Goal: Information Seeking & Learning: Learn about a topic

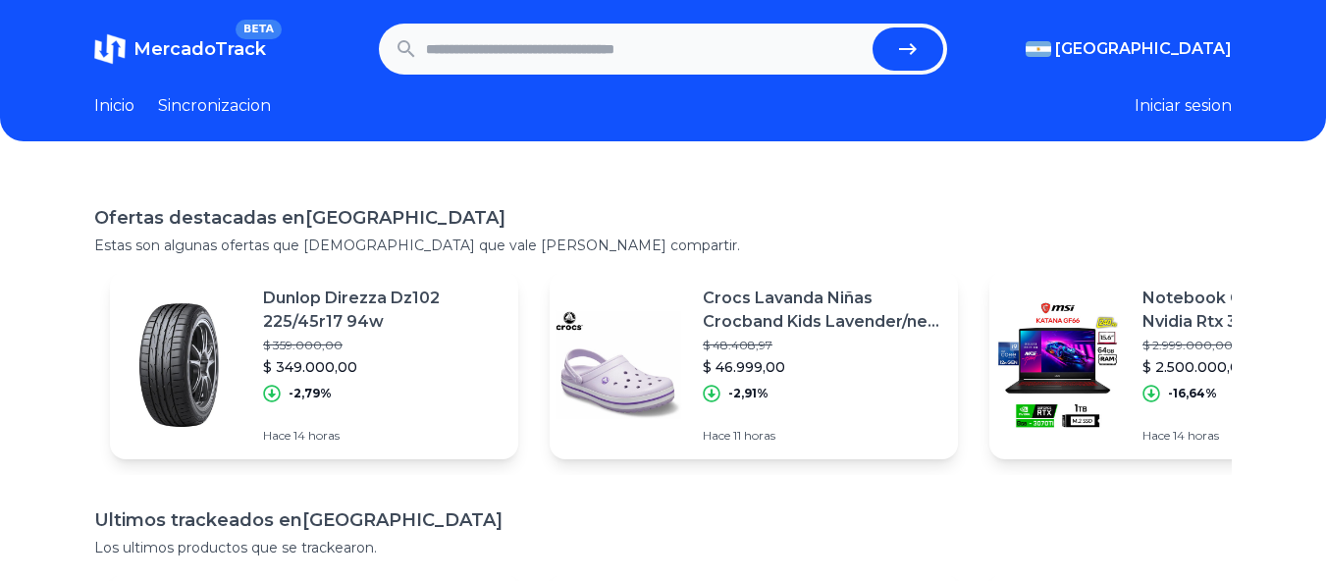
click at [480, 43] on input "text" at bounding box center [646, 48] width 440 height 43
paste input "**********"
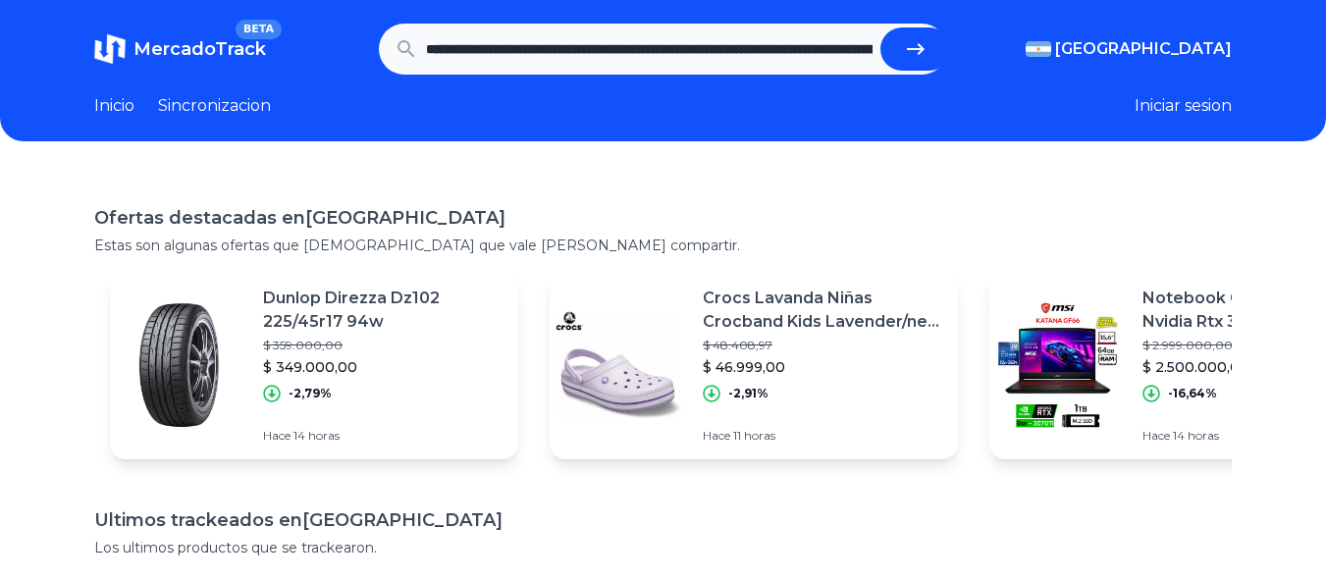
click at [898, 64] on button "submit" at bounding box center [916, 48] width 71 height 43
type input "**********"
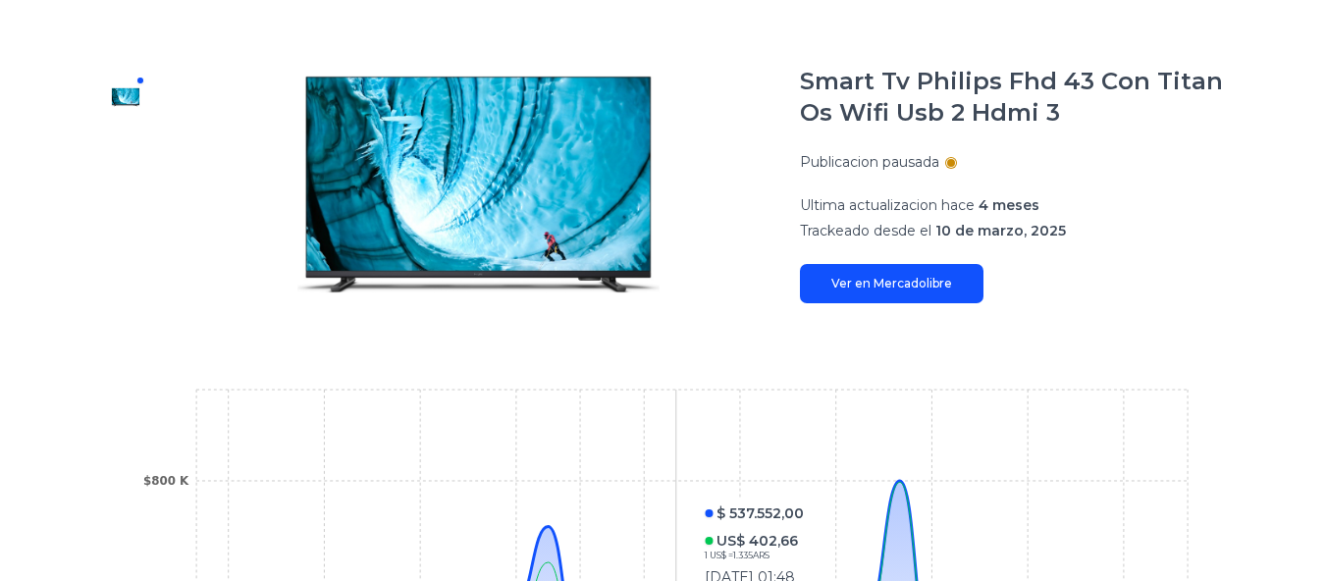
scroll to position [232, 0]
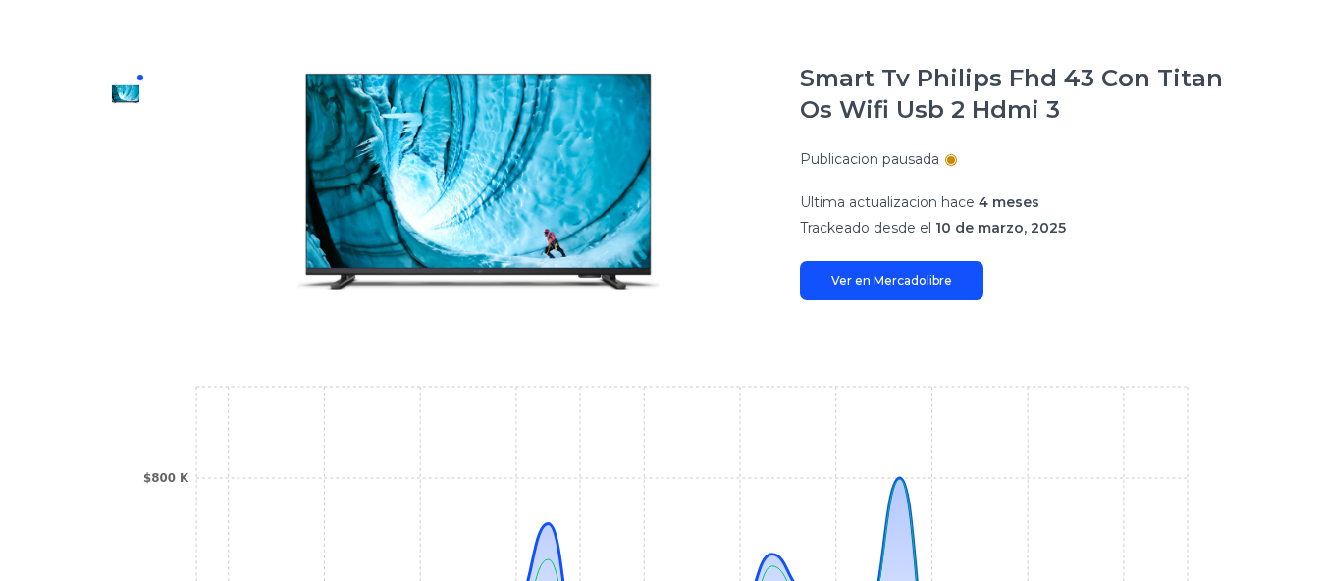
click at [885, 287] on link "Ver en Mercadolibre" at bounding box center [892, 280] width 184 height 39
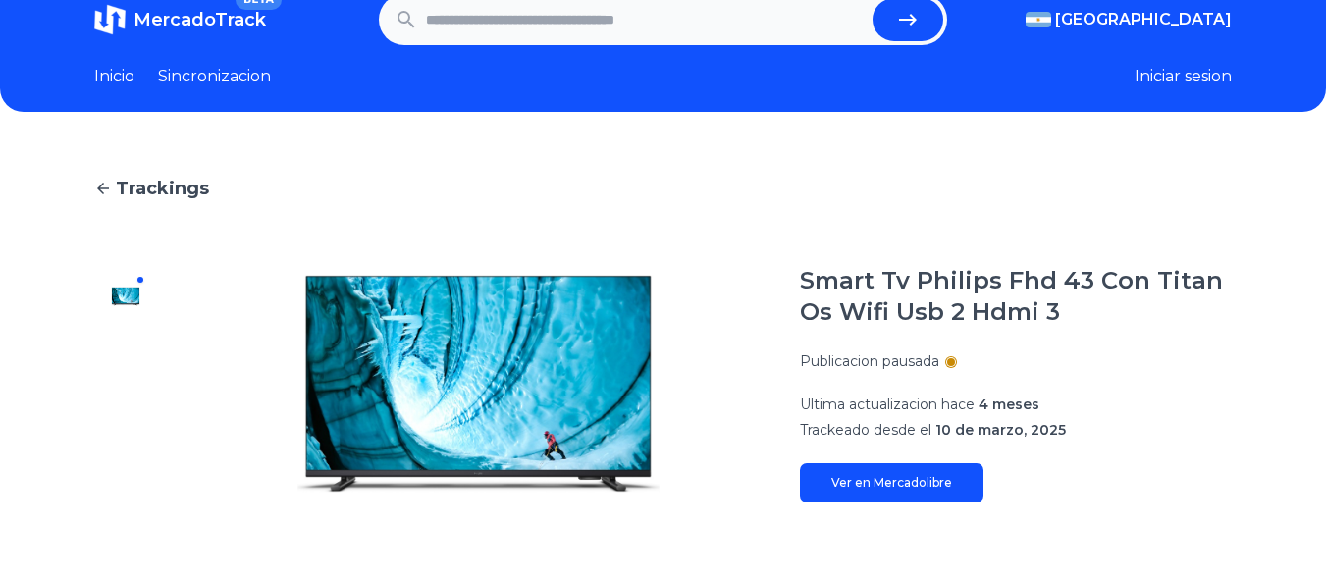
scroll to position [0, 0]
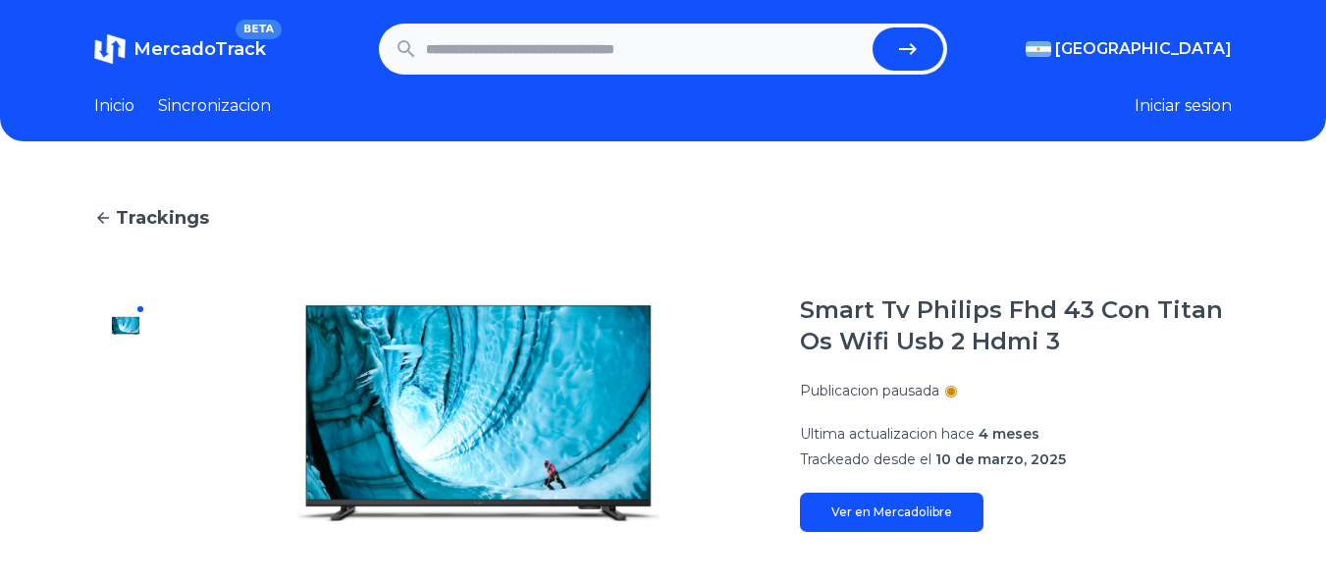
click at [454, 33] on input "text" at bounding box center [646, 48] width 440 height 43
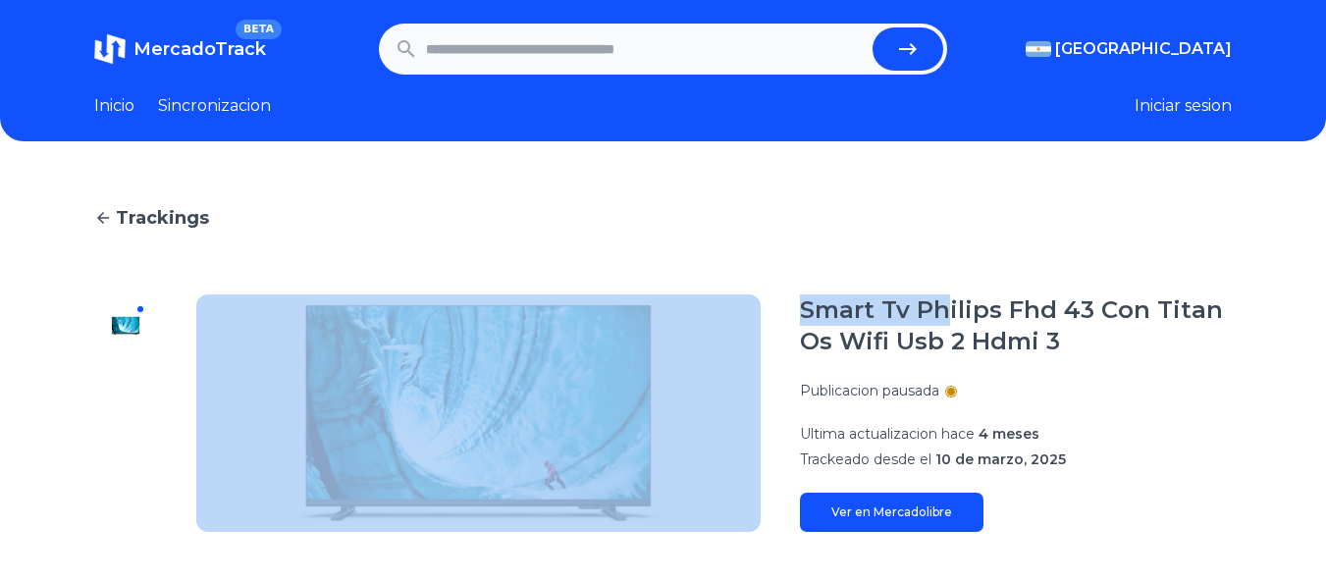
drag, startPoint x: 784, startPoint y: 316, endPoint x: 951, endPoint y: 310, distance: 167.0
click at [951, 310] on section "Smart Tv Philips Fhd 43 Con Titan Os Wifi Usb 2 Hdmi 3 Publicacion pausada Ulti…" at bounding box center [663, 414] width 1138 height 238
drag, startPoint x: 959, startPoint y: 310, endPoint x: 1004, endPoint y: 309, distance: 45.2
click at [962, 310] on h1 "Smart Tv Philips Fhd 43 Con Titan Os Wifi Usb 2 Hdmi 3" at bounding box center [1016, 326] width 432 height 63
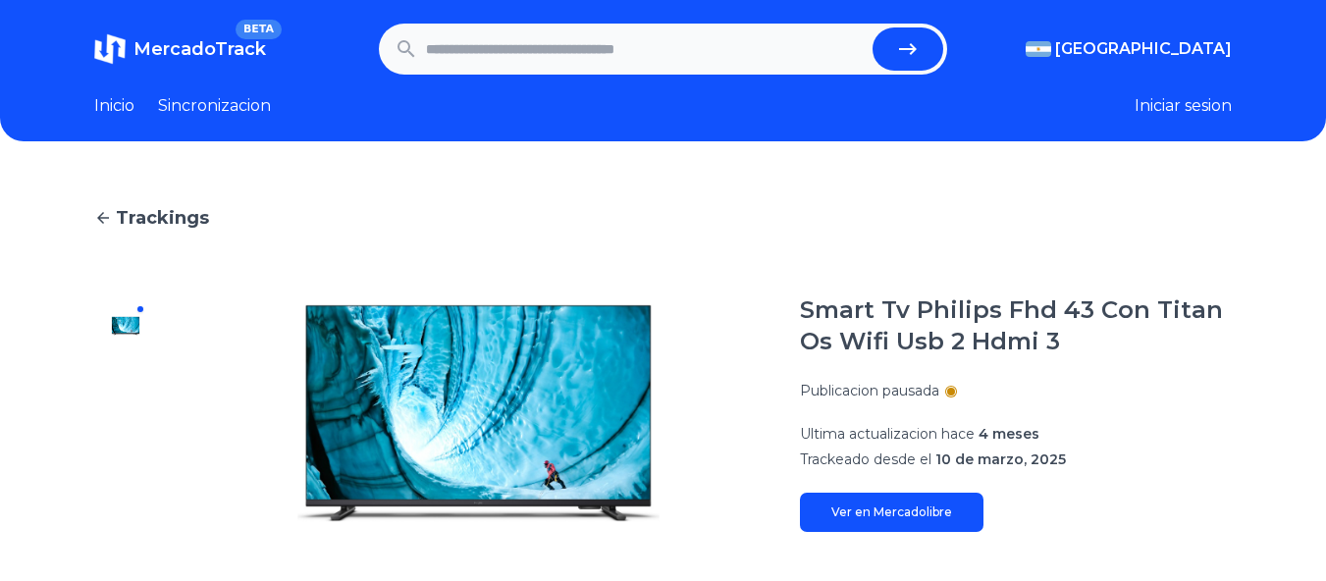
click at [1004, 309] on h1 "Smart Tv Philips Fhd 43 Con Titan Os Wifi Usb 2 Hdmi 3" at bounding box center [1016, 326] width 432 height 63
drag, startPoint x: 1004, startPoint y: 309, endPoint x: 823, endPoint y: 312, distance: 181.7
click at [823, 312] on h1 "Smart Tv Philips Fhd 43 Con Titan Os Wifi Usb 2 Hdmi 3" at bounding box center [1016, 326] width 432 height 63
copy h1 "Smart Tv Philips"
click at [508, 27] on form at bounding box center [663, 49] width 569 height 51
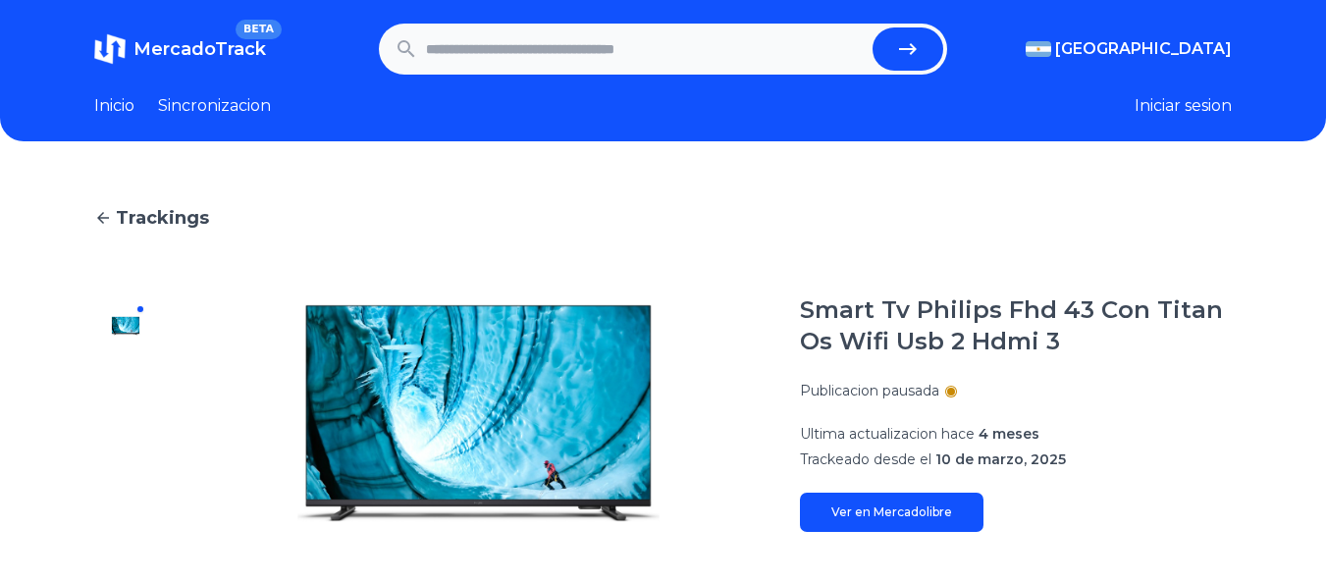
click at [526, 55] on input "text" at bounding box center [646, 48] width 440 height 43
paste input "**********"
type input "**********"
click at [873, 27] on button "submit" at bounding box center [908, 48] width 71 height 43
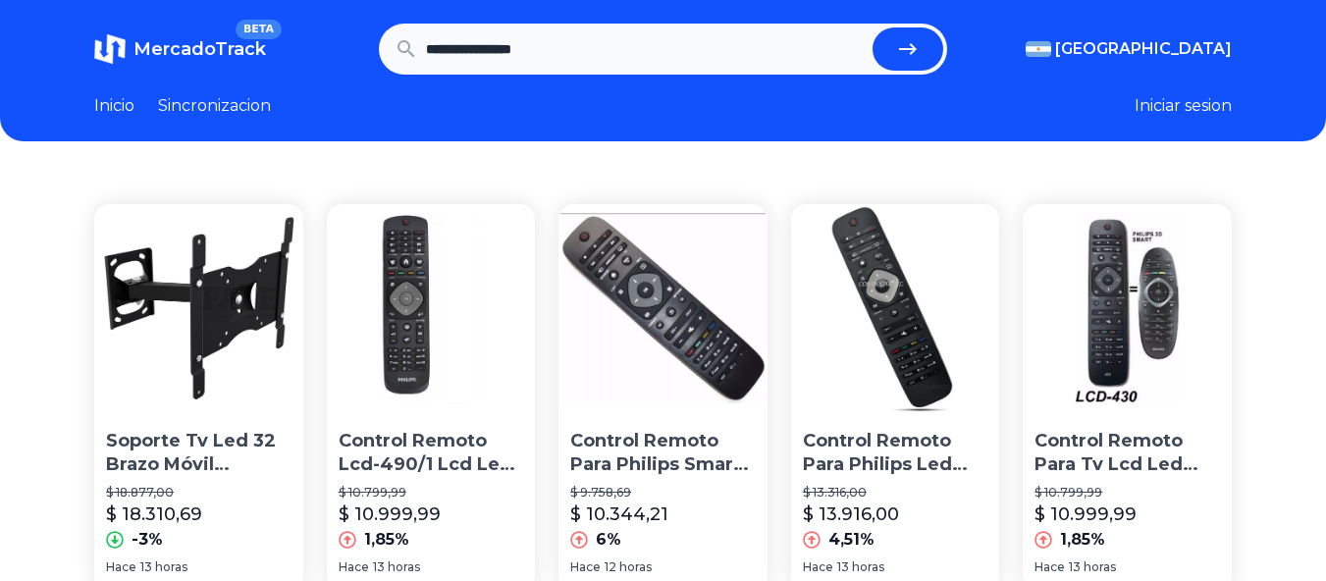
click at [494, 35] on input "**********" at bounding box center [646, 48] width 440 height 43
click at [506, 43] on input "**********" at bounding box center [646, 48] width 440 height 43
type input "********"
click at [873, 27] on button "submit" at bounding box center [908, 48] width 71 height 43
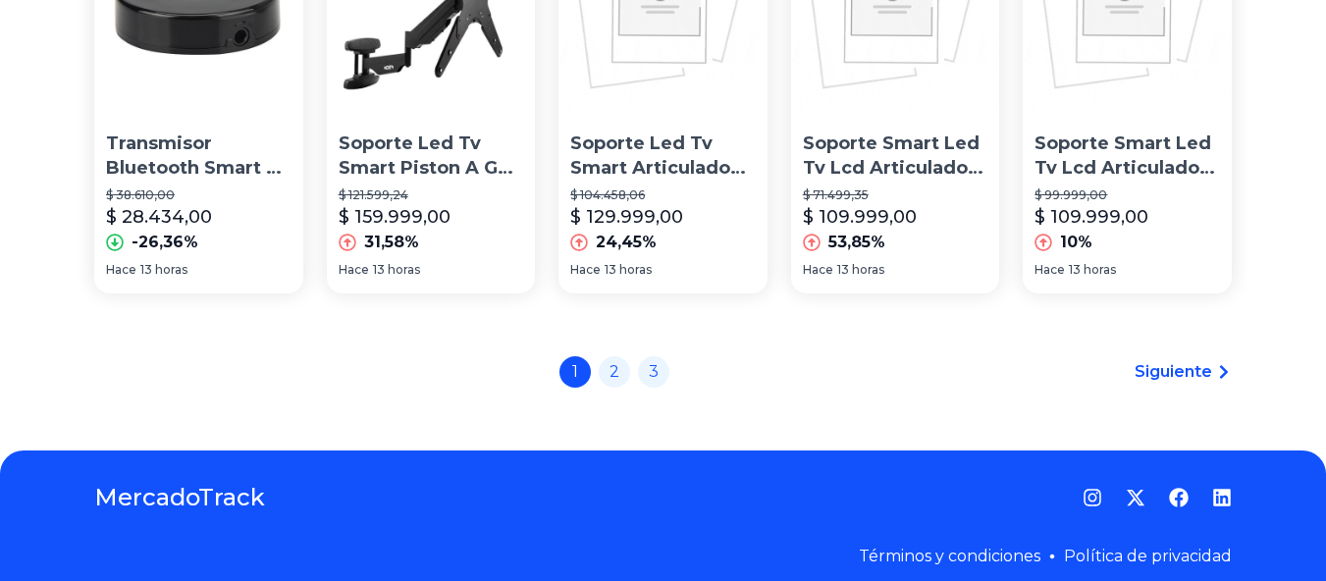
scroll to position [1559, 0]
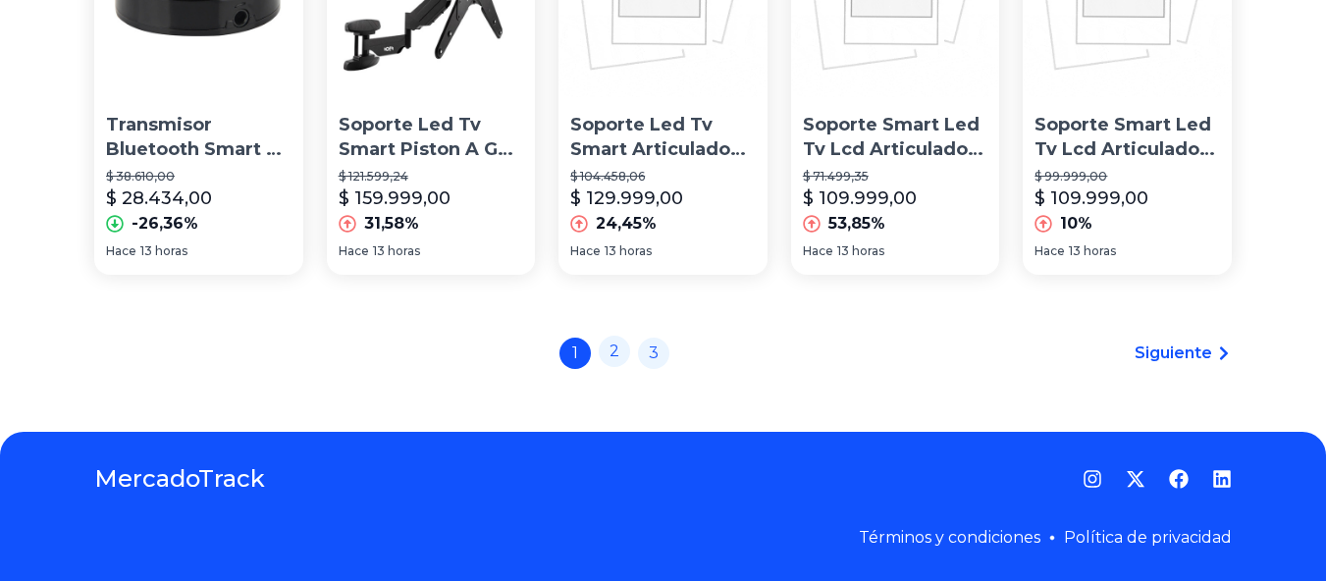
click at [619, 365] on link "2" at bounding box center [614, 351] width 31 height 31
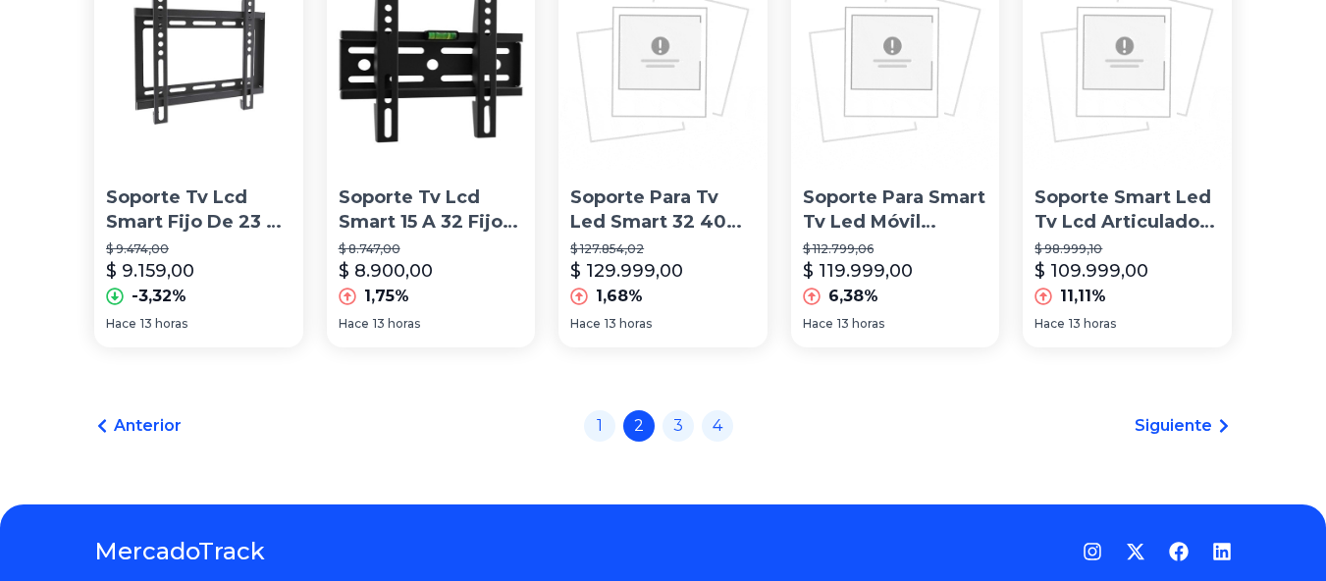
scroll to position [1559, 0]
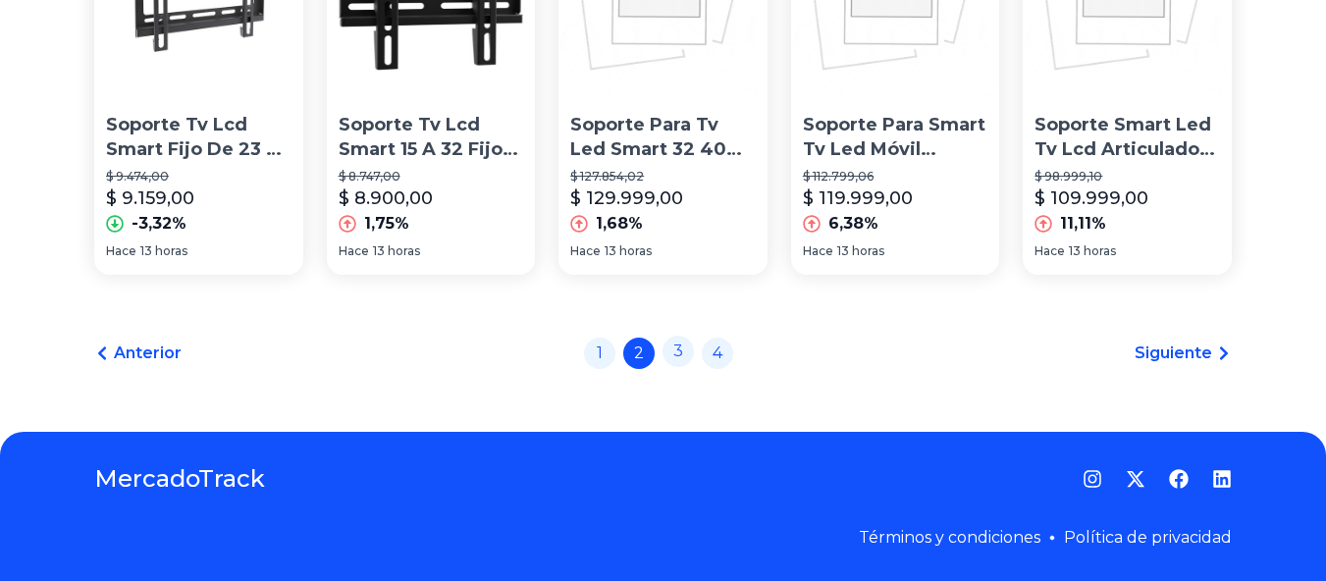
click at [686, 367] on div "1 2 3 4" at bounding box center [658, 353] width 149 height 31
click at [693, 357] on link "3" at bounding box center [678, 351] width 31 height 31
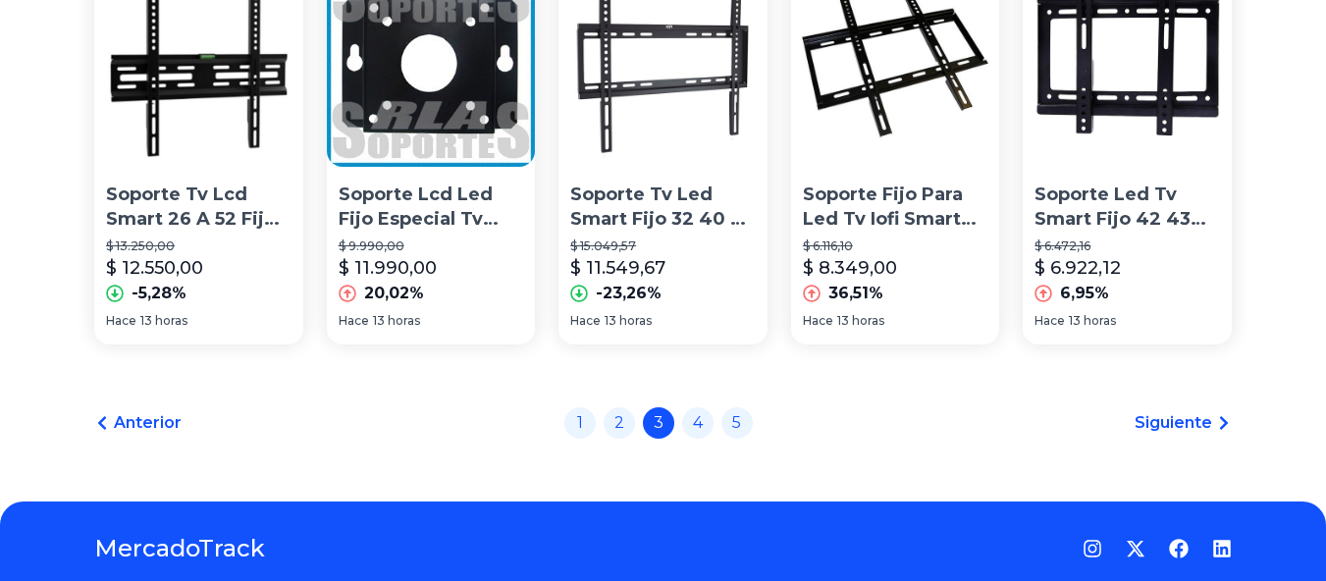
scroll to position [1559, 0]
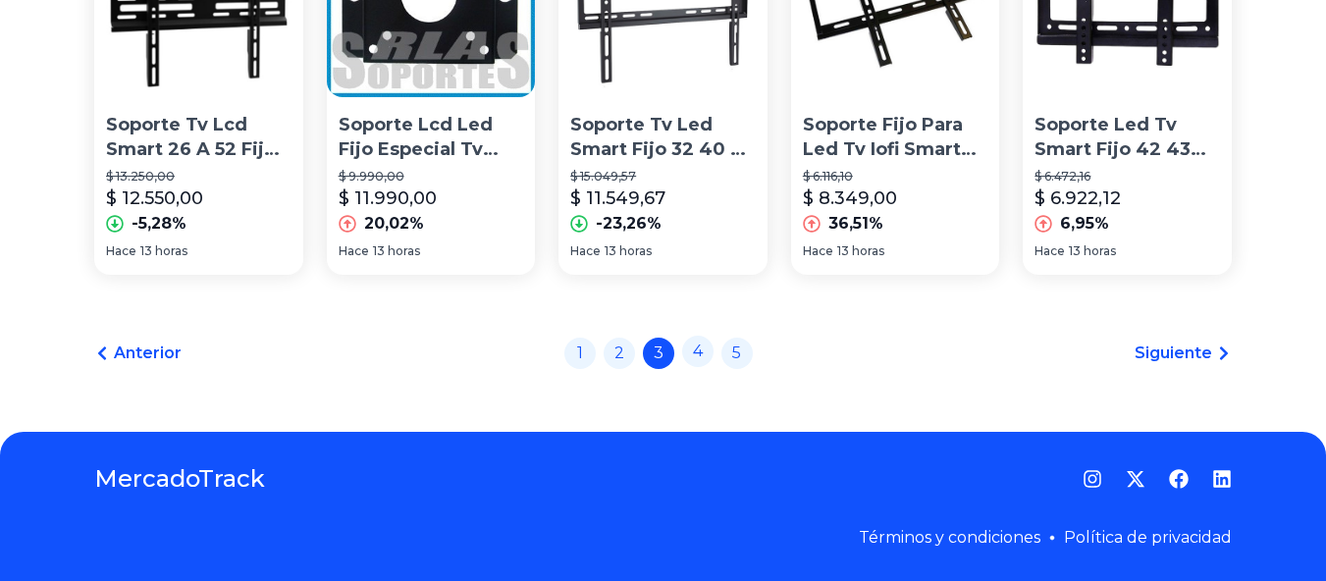
click at [714, 350] on link "4" at bounding box center [697, 351] width 31 height 31
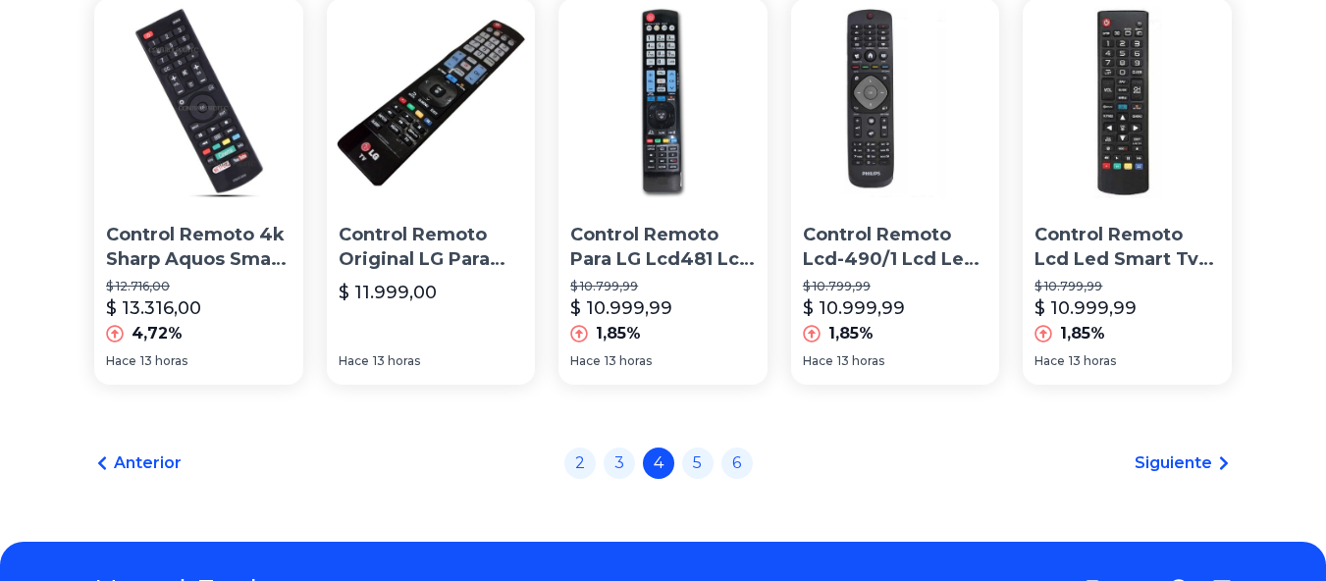
scroll to position [1559, 0]
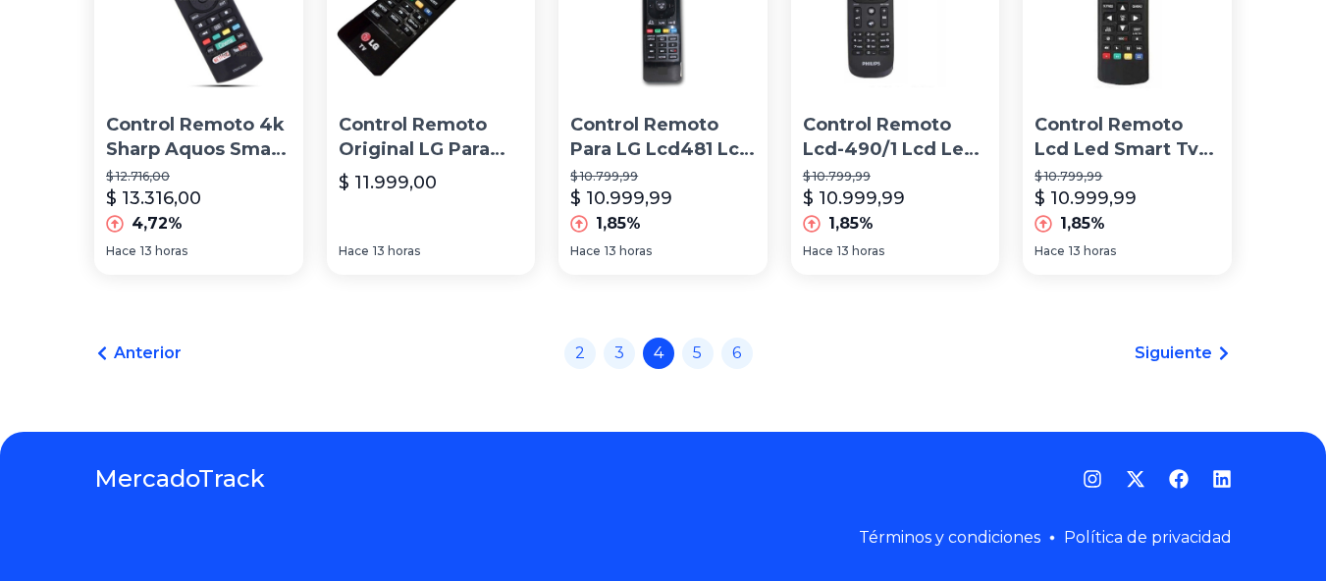
click at [1202, 357] on span "Siguiente" at bounding box center [1174, 354] width 78 height 24
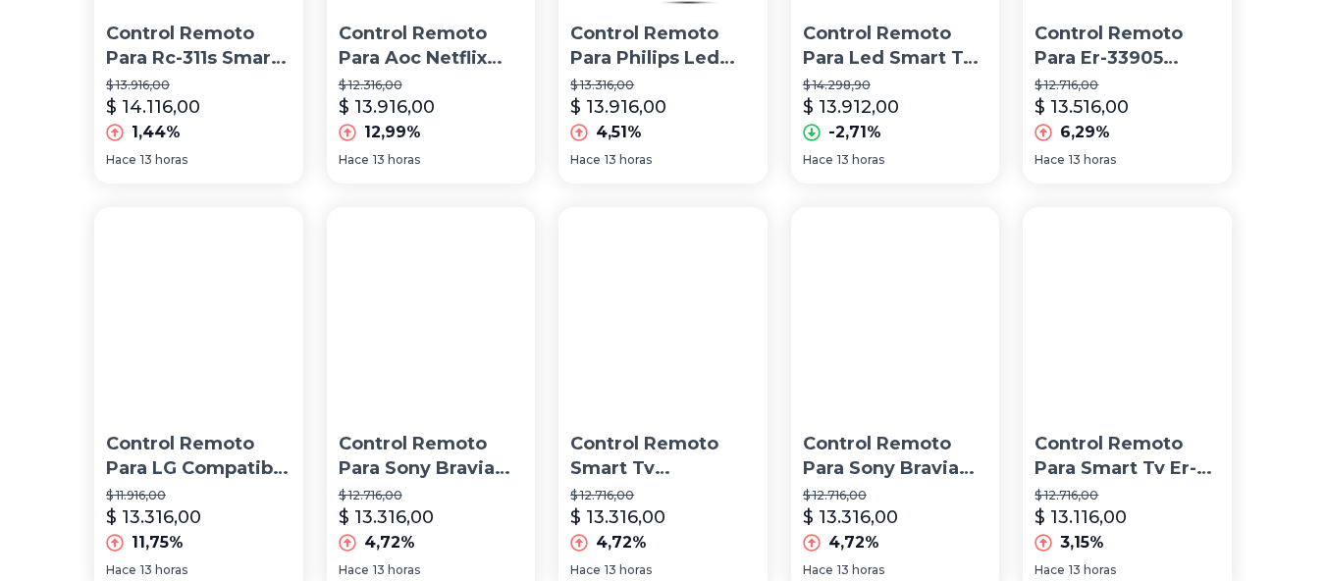
scroll to position [1559, 0]
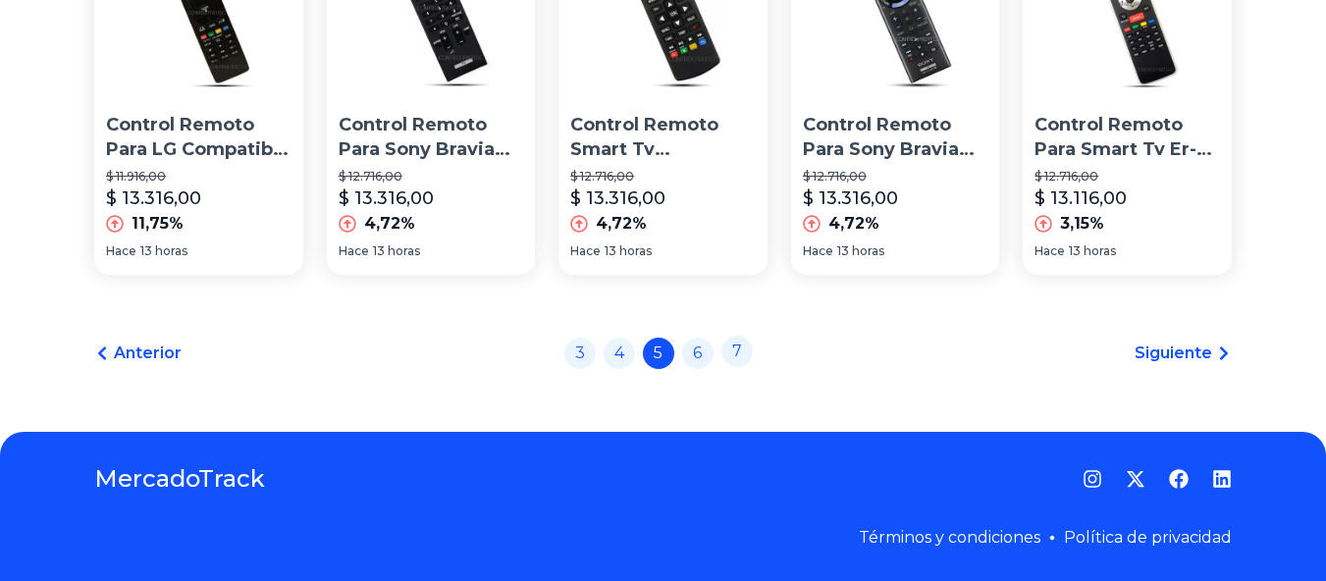
click at [740, 352] on link "7" at bounding box center [737, 351] width 31 height 31
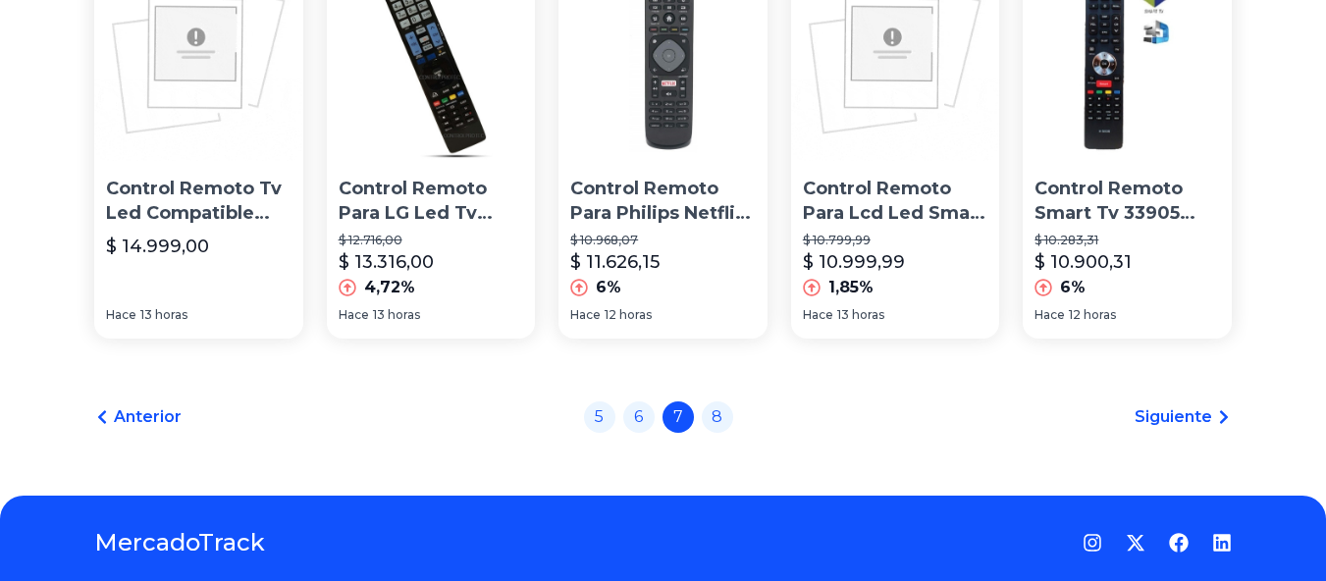
scroll to position [1559, 0]
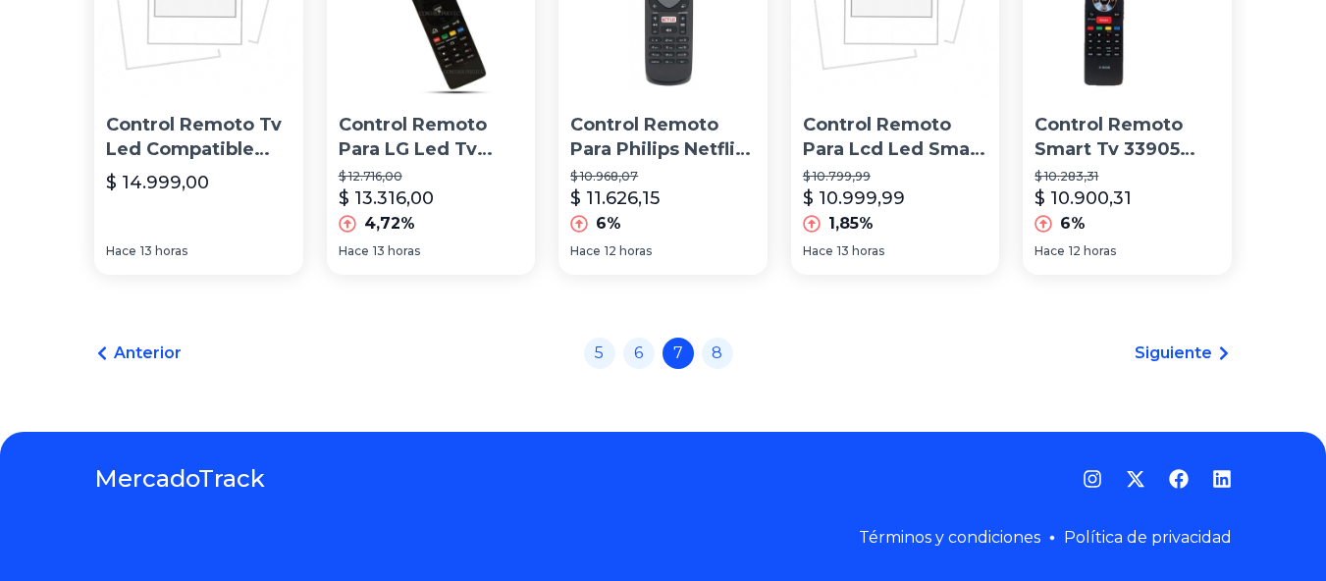
click at [742, 358] on div "Anterior 5 6 7 8 Siguiente" at bounding box center [663, 353] width 1138 height 31
click at [733, 357] on link "8" at bounding box center [717, 351] width 31 height 31
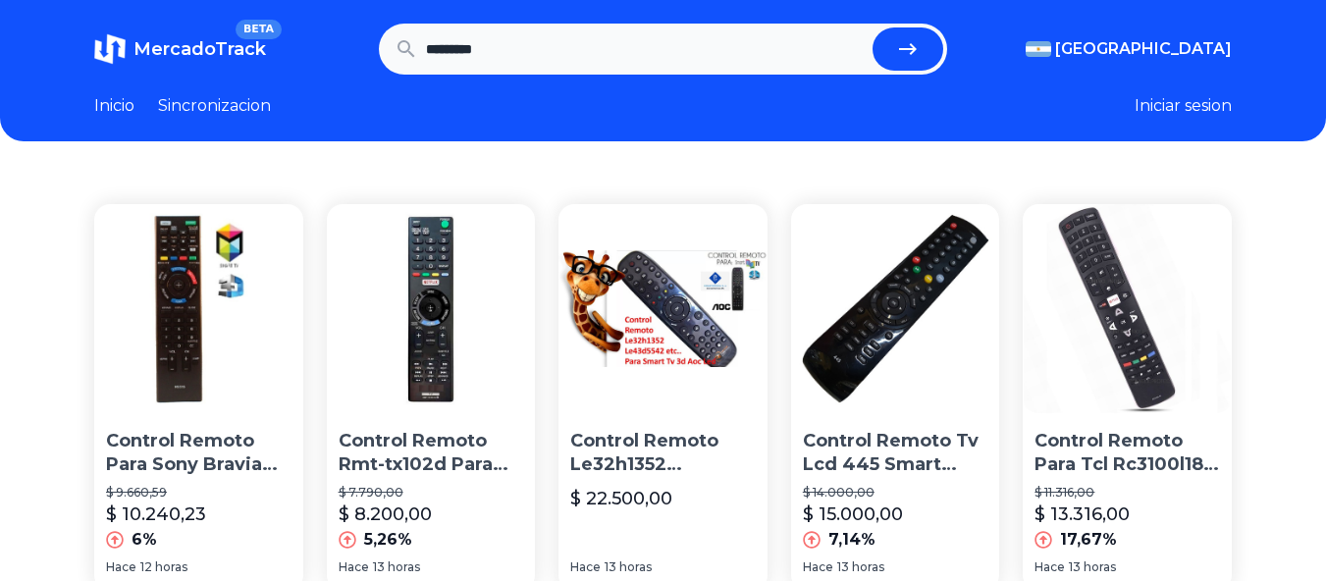
click at [544, 48] on input "********" at bounding box center [646, 48] width 440 height 43
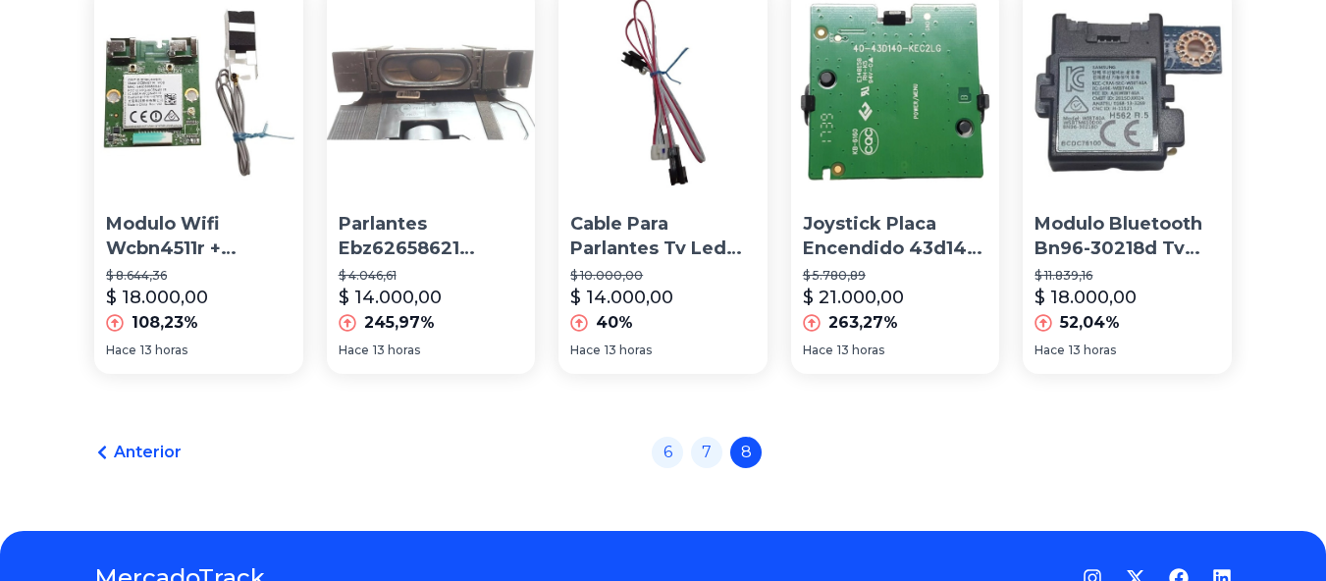
scroll to position [1265, 0]
